Goal: Information Seeking & Learning: Learn about a topic

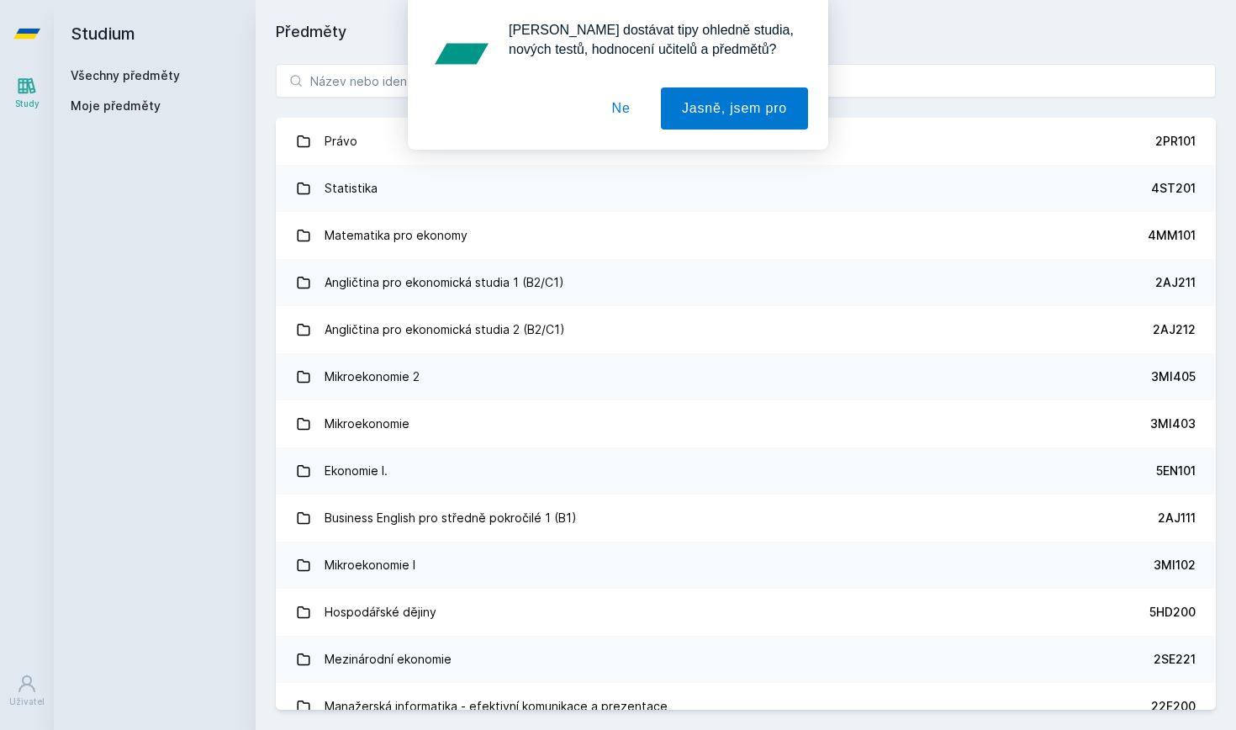
click at [622, 119] on button "Ne" at bounding box center [621, 108] width 61 height 42
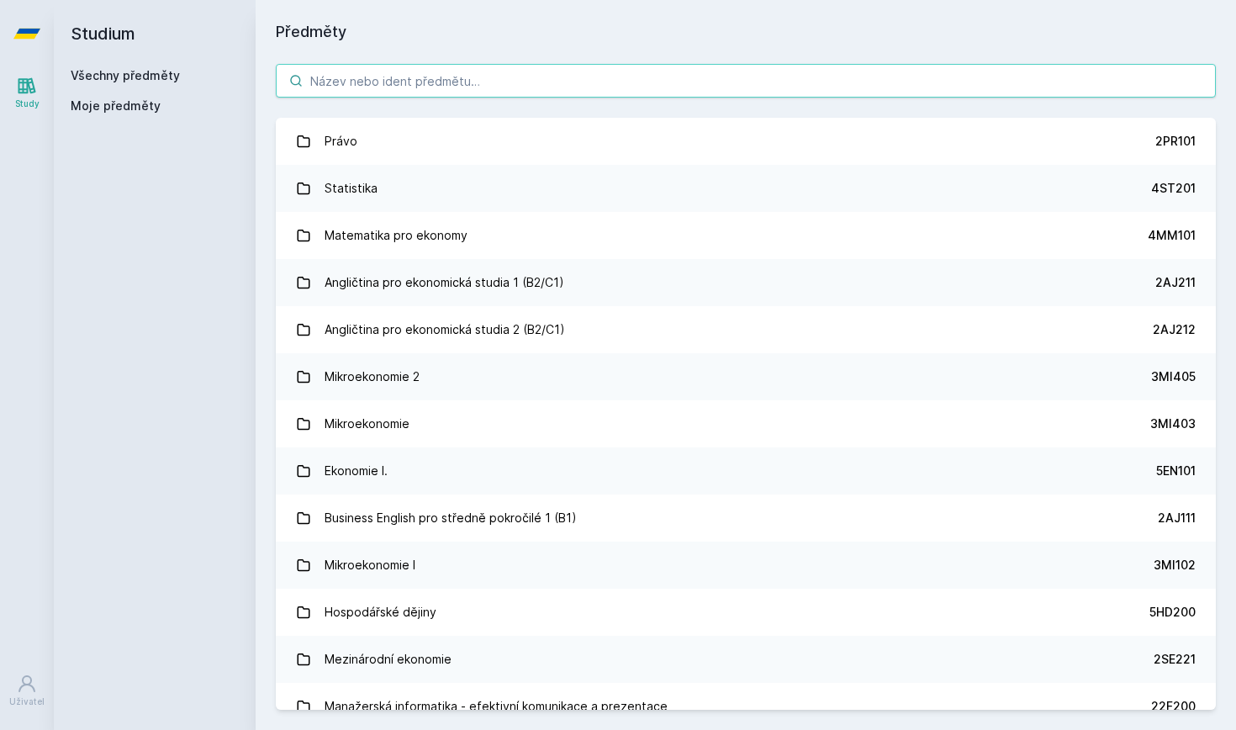
click at [488, 86] on input "search" at bounding box center [746, 81] width 940 height 34
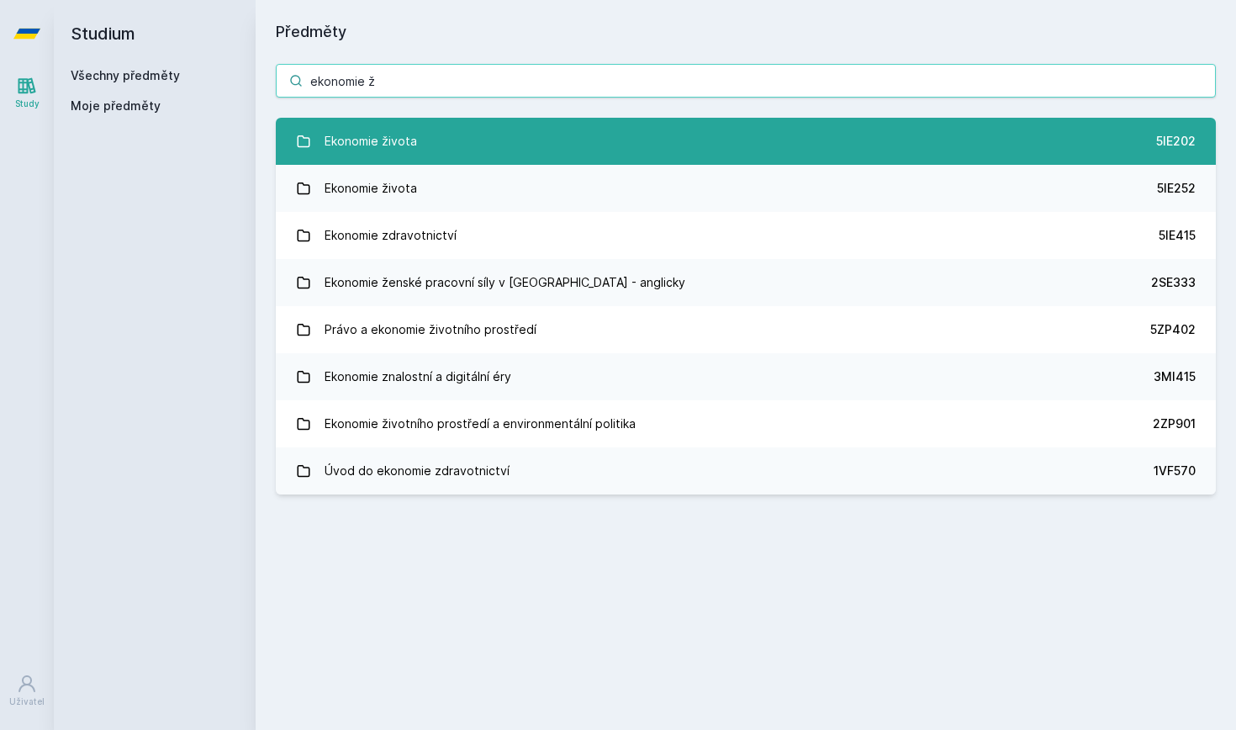
type input "ekonomie ž"
click at [302, 149] on link "Ekonomie života 5IE202" at bounding box center [746, 141] width 940 height 47
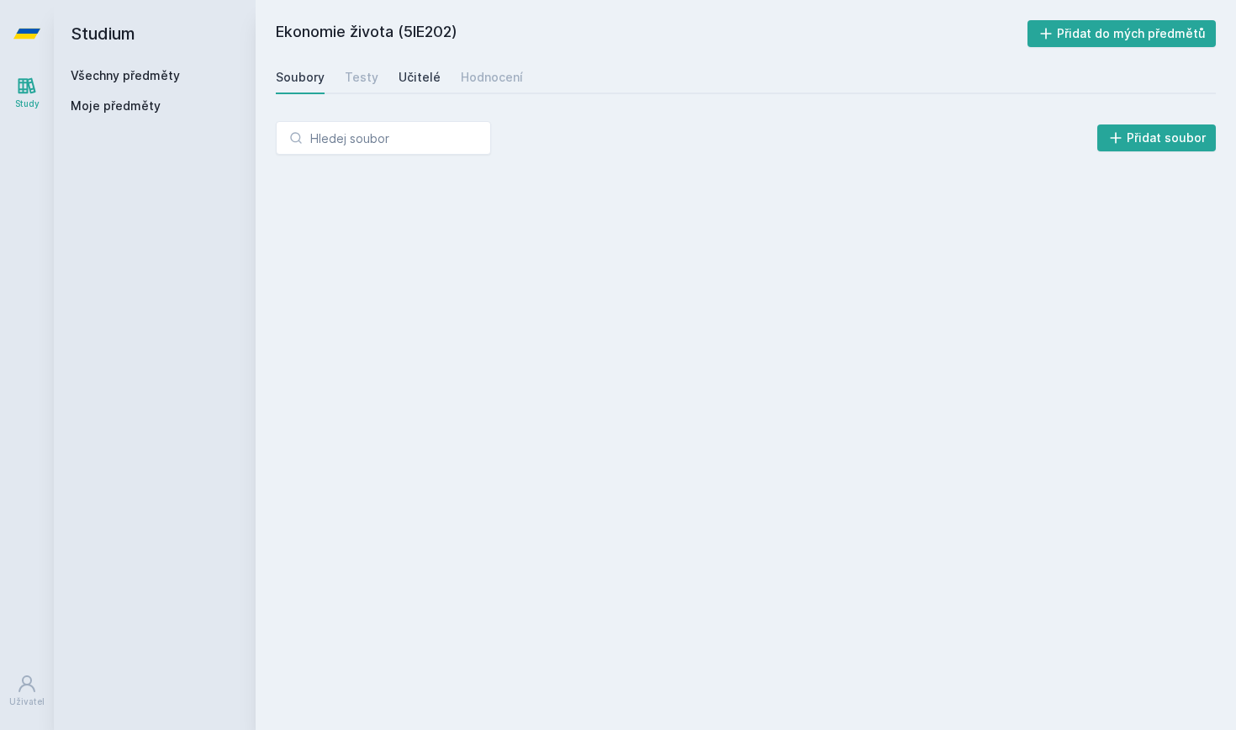
click at [402, 70] on div "Učitelé" at bounding box center [420, 77] width 42 height 17
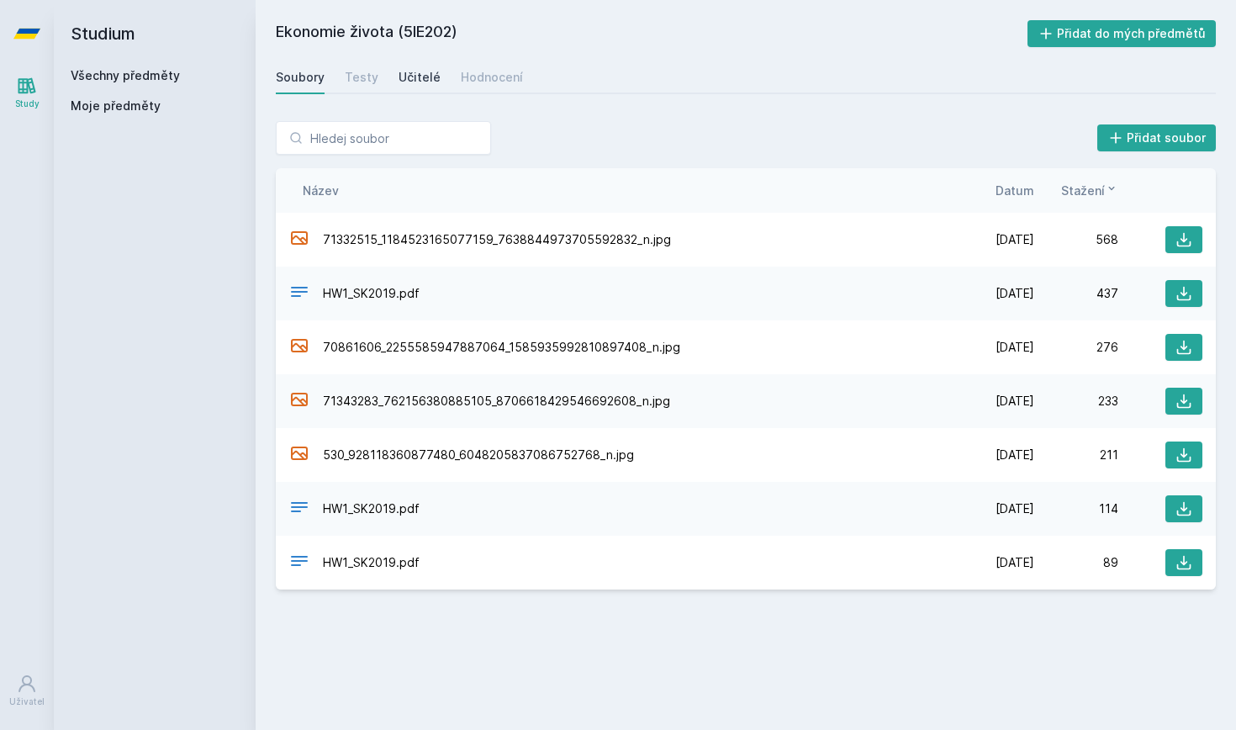
click at [415, 82] on div "Učitelé" at bounding box center [420, 77] width 42 height 17
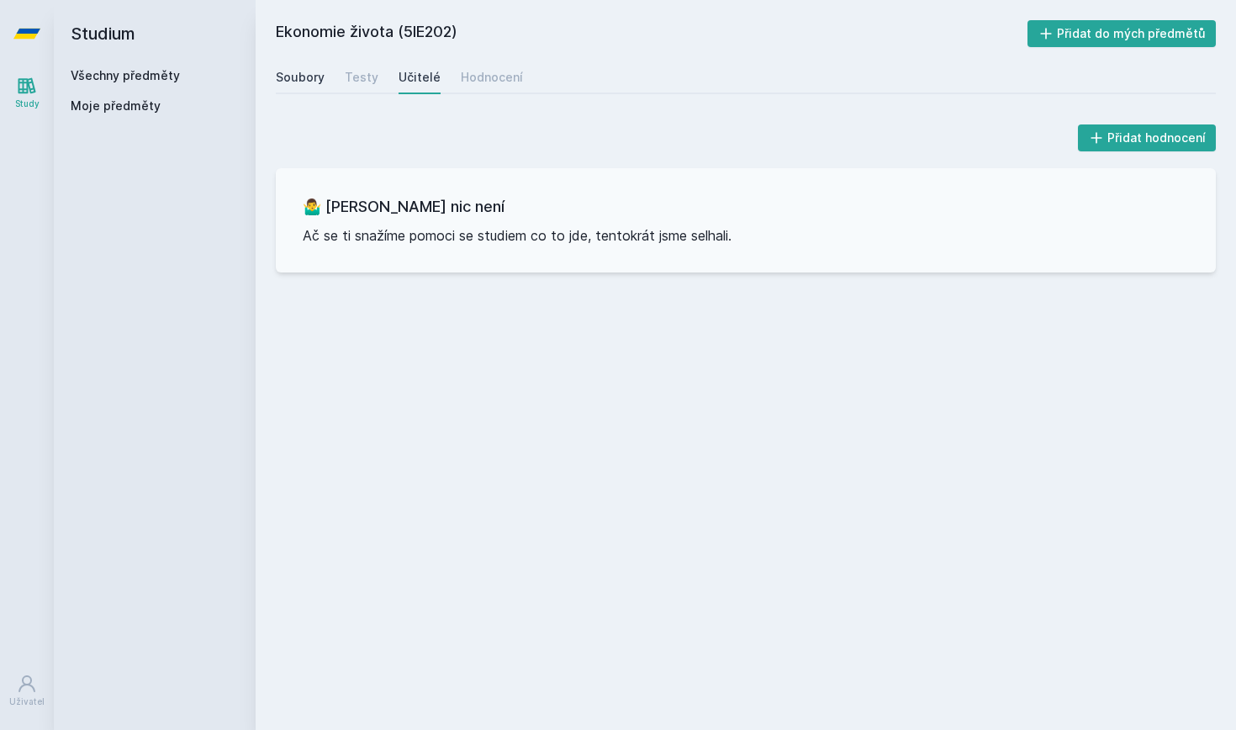
click at [304, 70] on div "Soubory" at bounding box center [300, 77] width 49 height 17
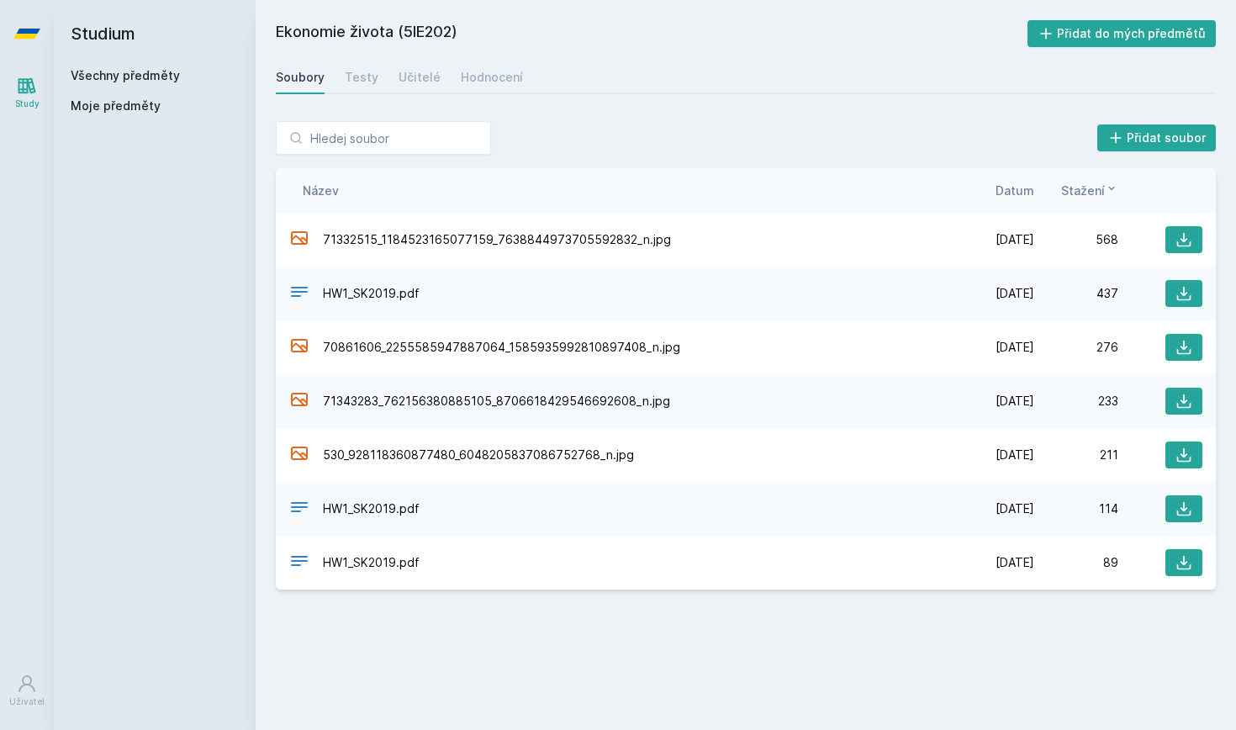
click at [30, 89] on icon at bounding box center [28, 86] width 18 height 16
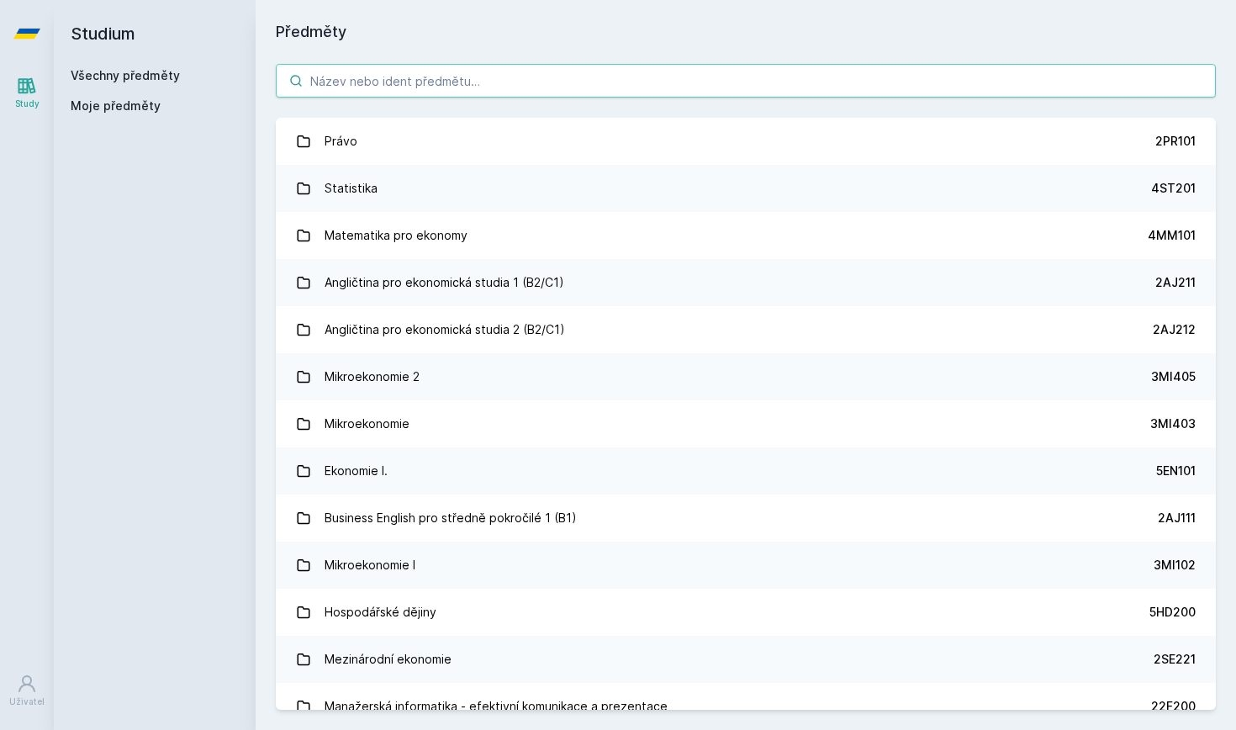
click at [331, 75] on input "search" at bounding box center [746, 81] width 940 height 34
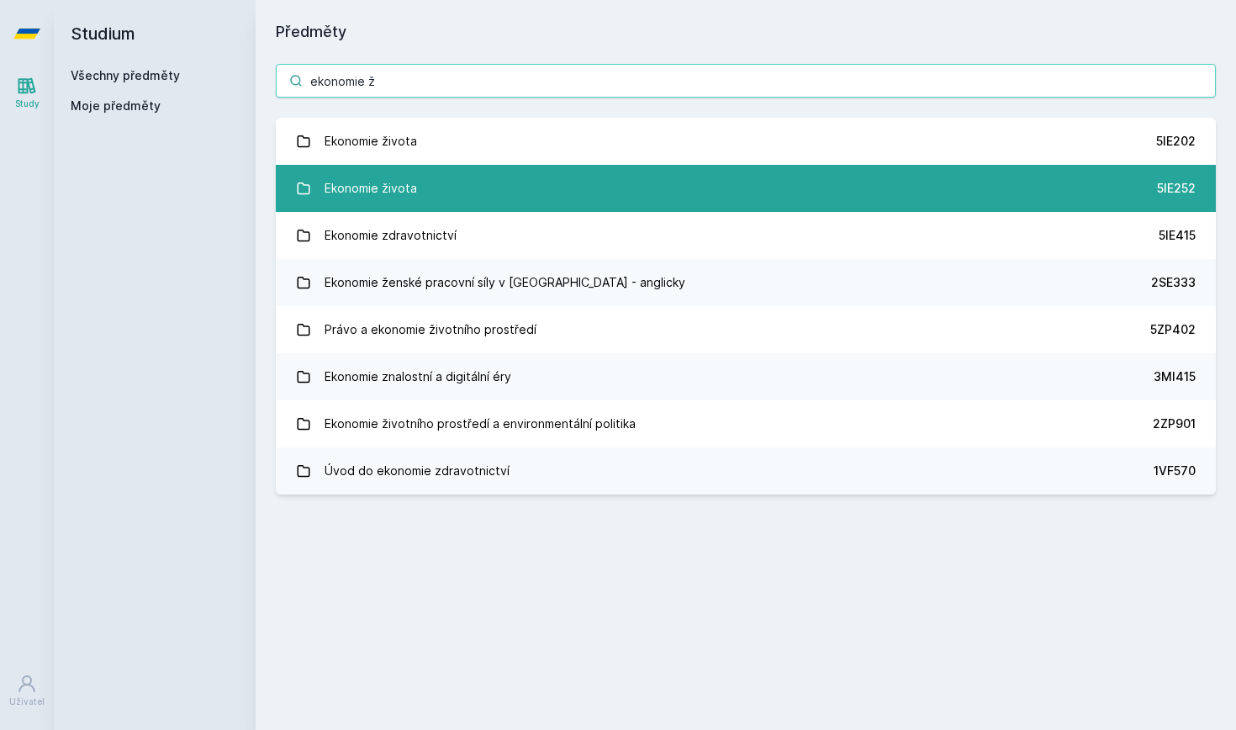
type input "ekonomie ž"
click at [381, 192] on div "Ekonomie života" at bounding box center [371, 189] width 93 height 34
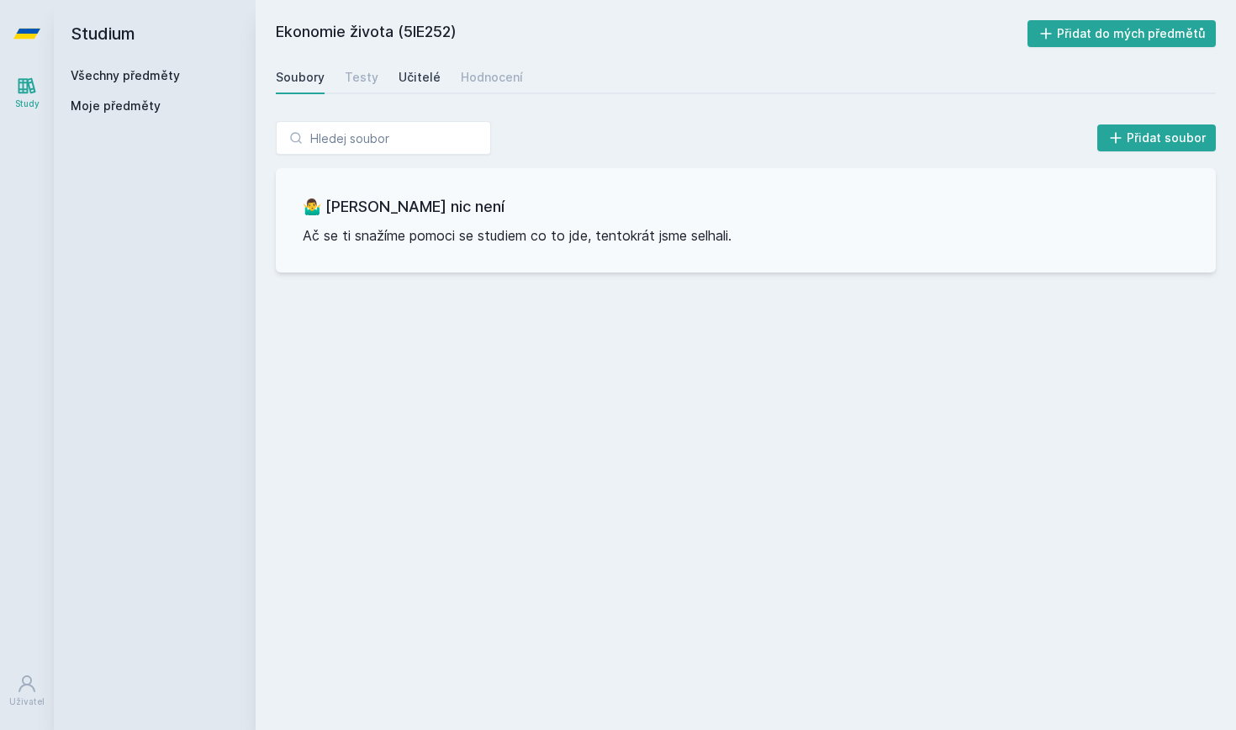
click at [419, 74] on div "Učitelé" at bounding box center [420, 77] width 42 height 17
click at [373, 76] on div "Testy" at bounding box center [362, 77] width 34 height 17
click at [461, 71] on div "Hodnocení" at bounding box center [492, 77] width 62 height 17
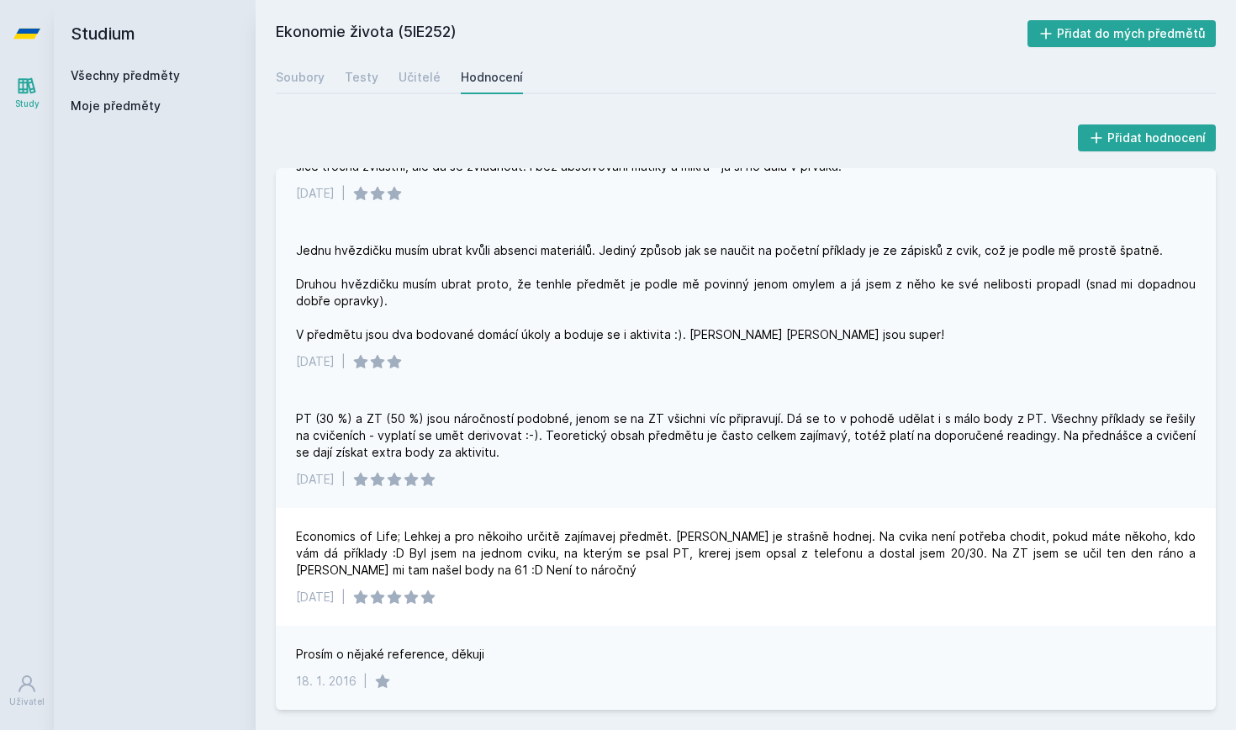
scroll to position [470, 0]
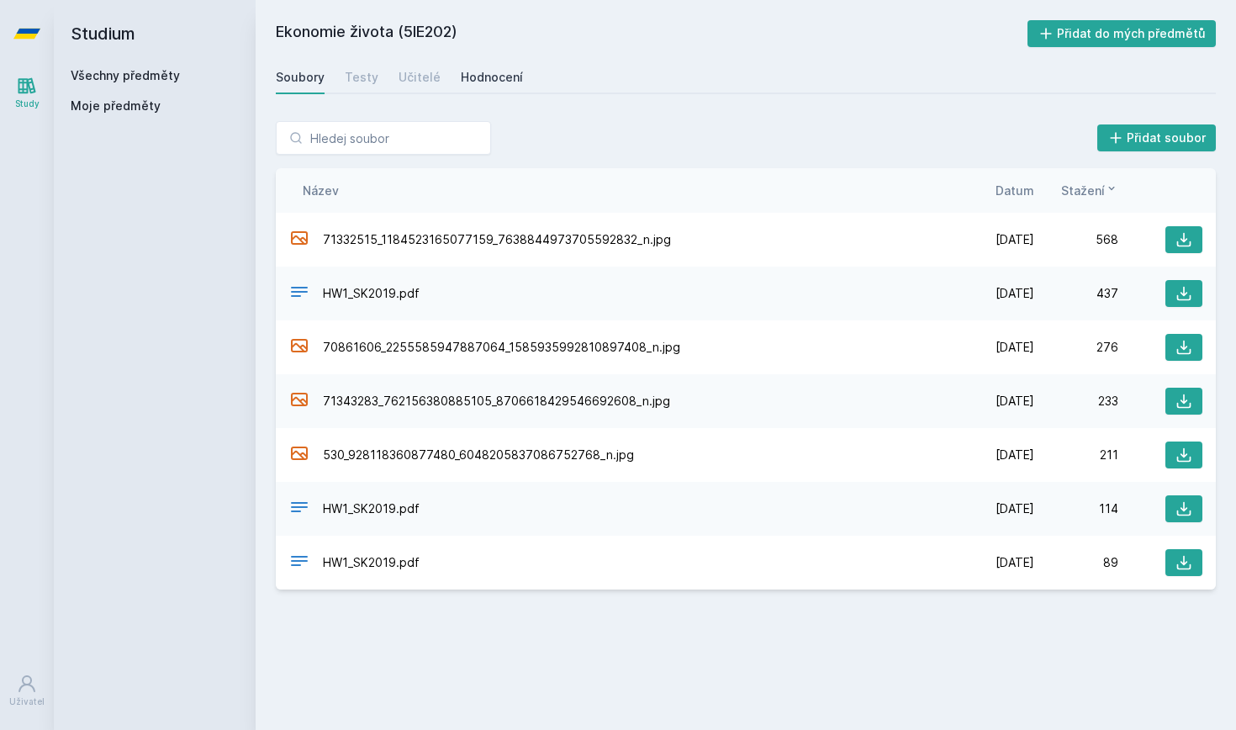
click at [466, 81] on div "Hodnocení" at bounding box center [492, 77] width 62 height 17
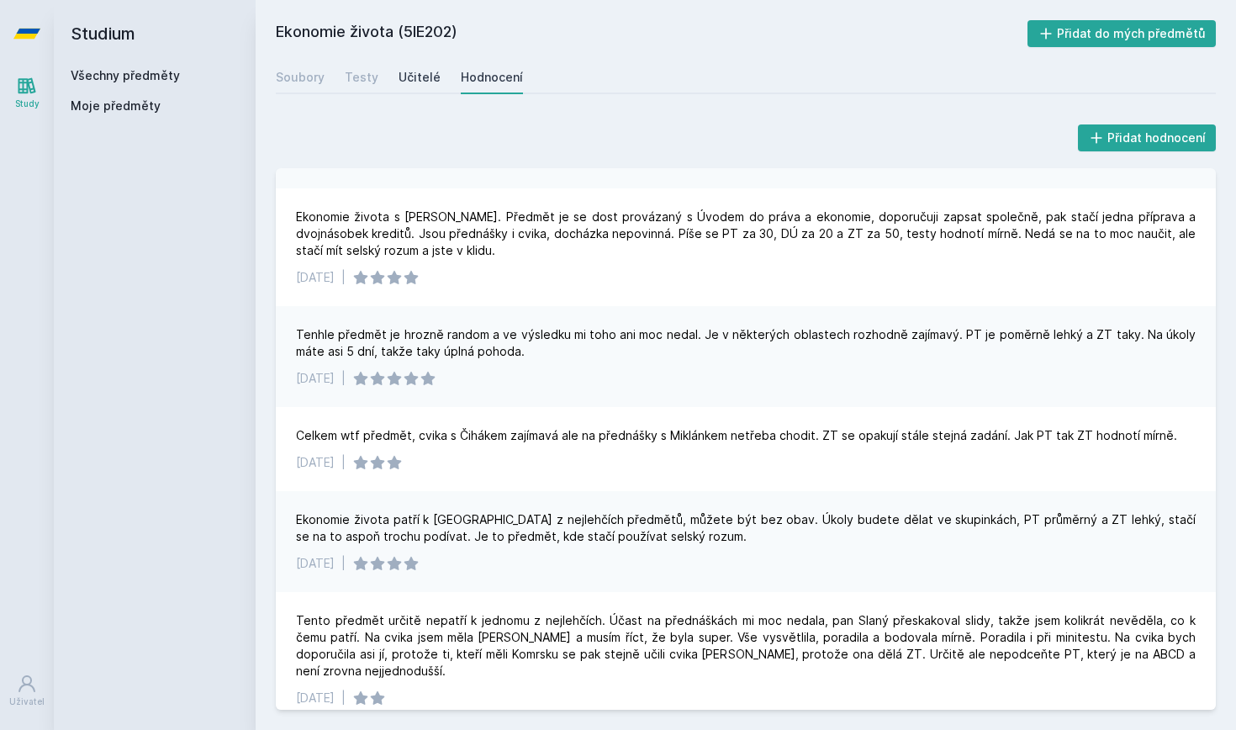
click at [414, 80] on div "Učitelé" at bounding box center [420, 77] width 42 height 17
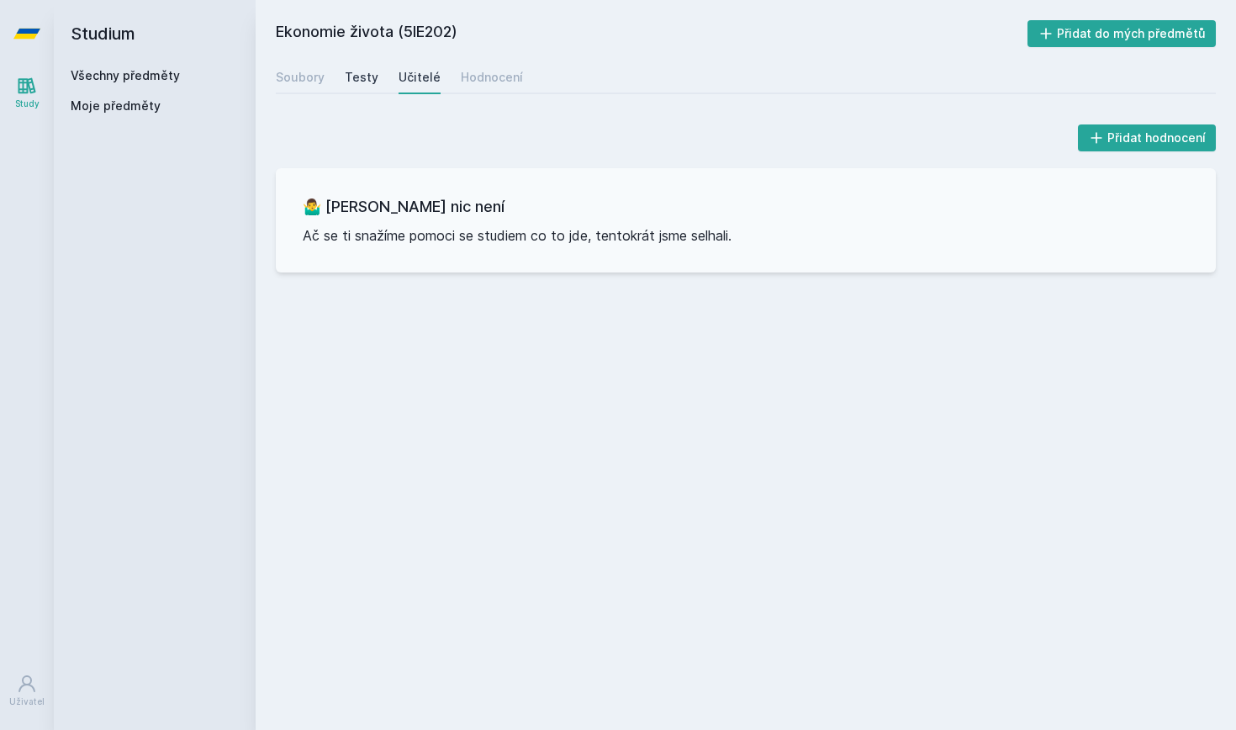
click at [352, 71] on div "Testy" at bounding box center [362, 77] width 34 height 17
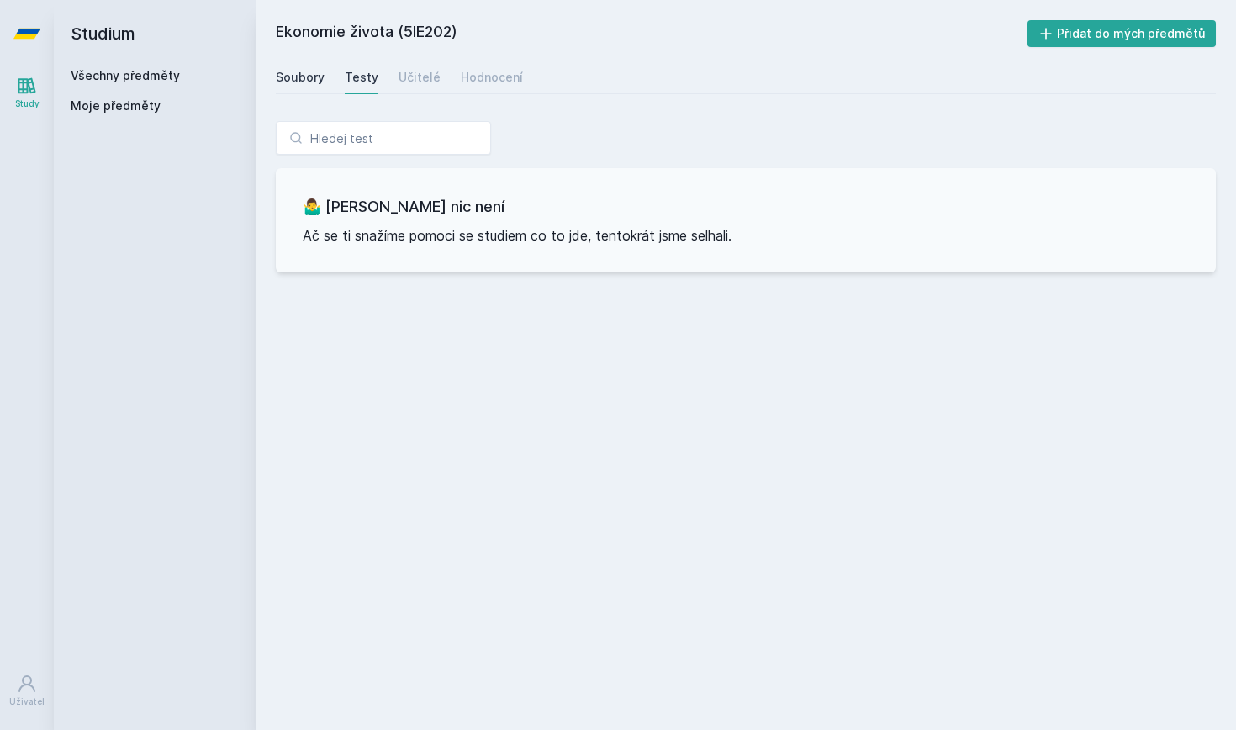
click at [305, 72] on div "Soubory" at bounding box center [300, 77] width 49 height 17
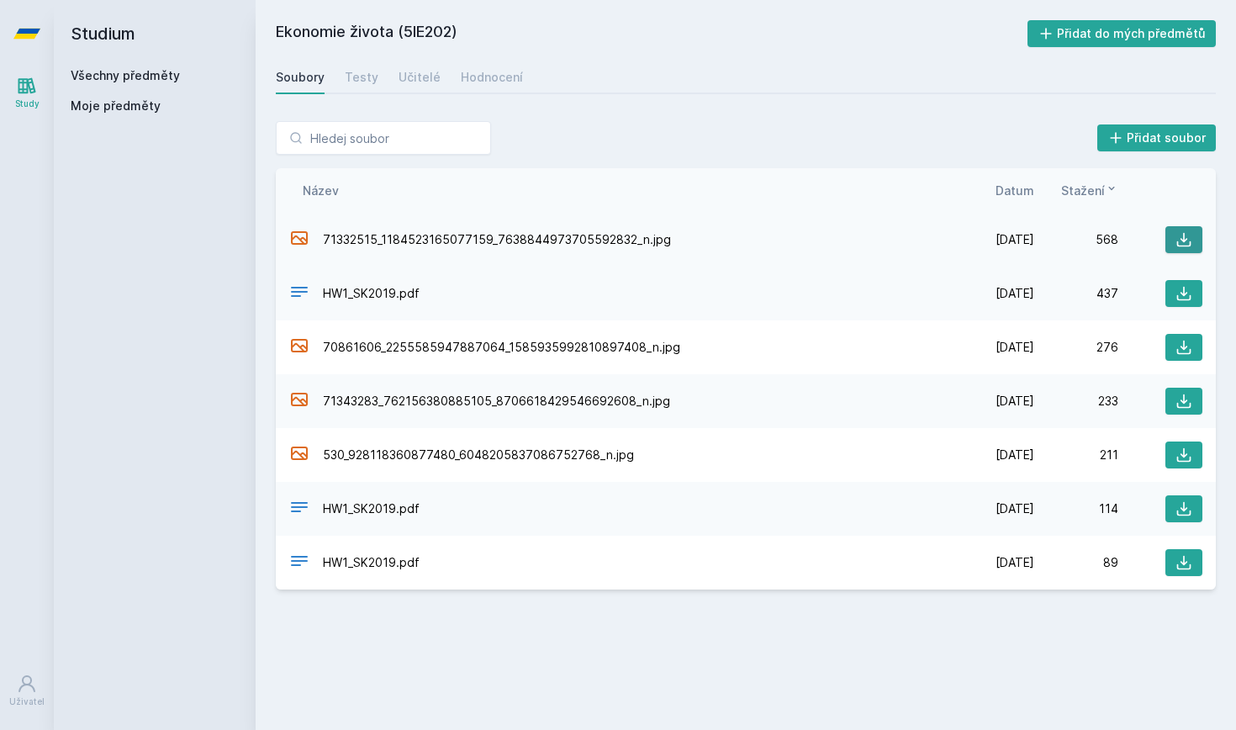
click at [1188, 227] on button at bounding box center [1184, 239] width 37 height 27
